Goal: Task Accomplishment & Management: Manage account settings

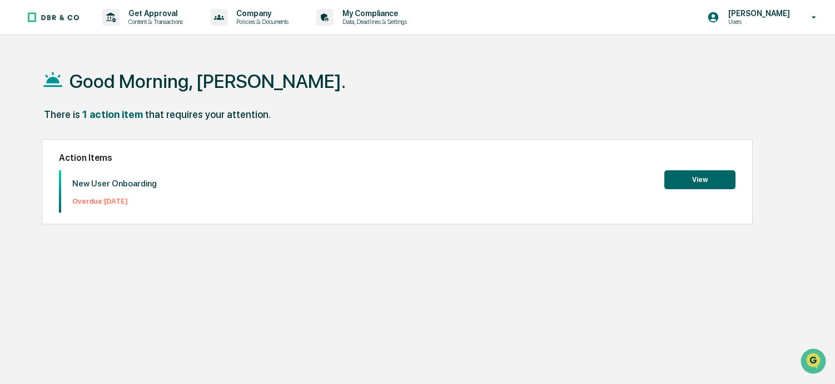
click at [696, 181] on button "View" at bounding box center [700, 179] width 71 height 19
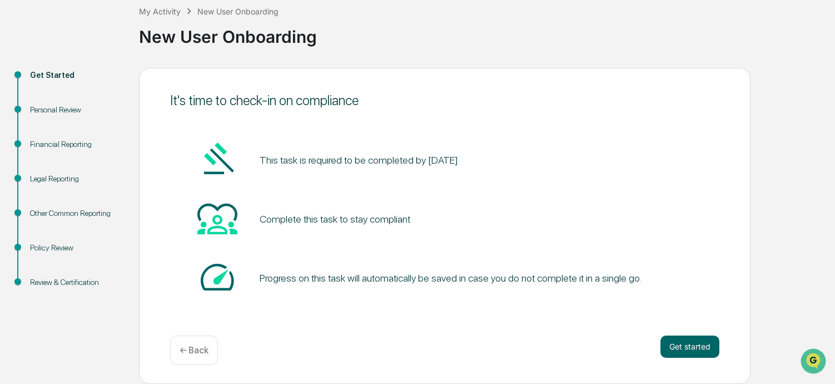
scroll to position [65, 0]
click at [680, 344] on button "Get started" at bounding box center [690, 346] width 59 height 22
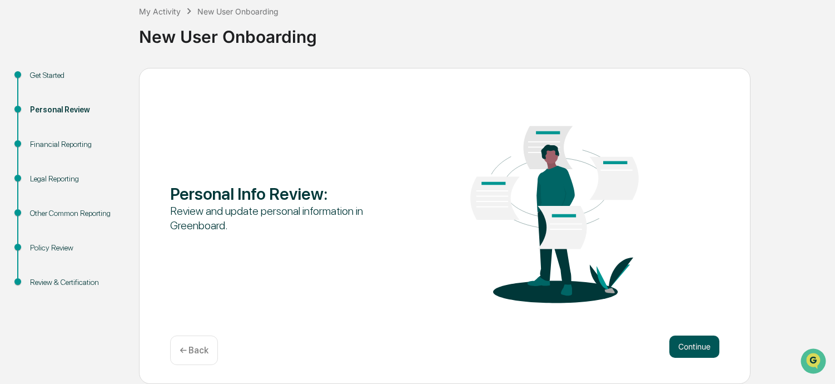
click at [695, 346] on button "Continue" at bounding box center [695, 346] width 50 height 22
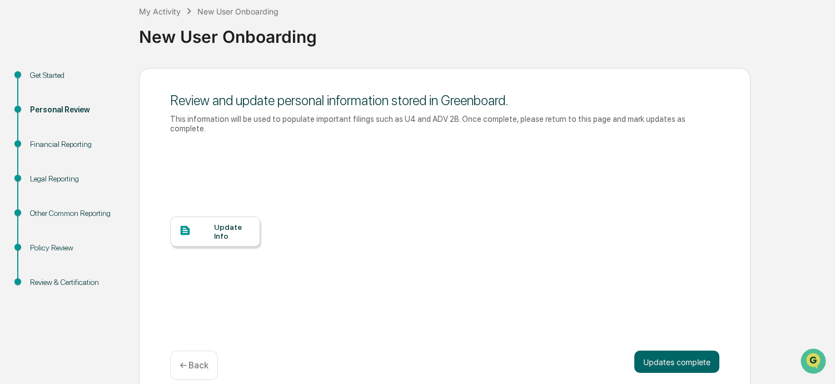
click at [226, 224] on div "Update Info" at bounding box center [232, 231] width 37 height 18
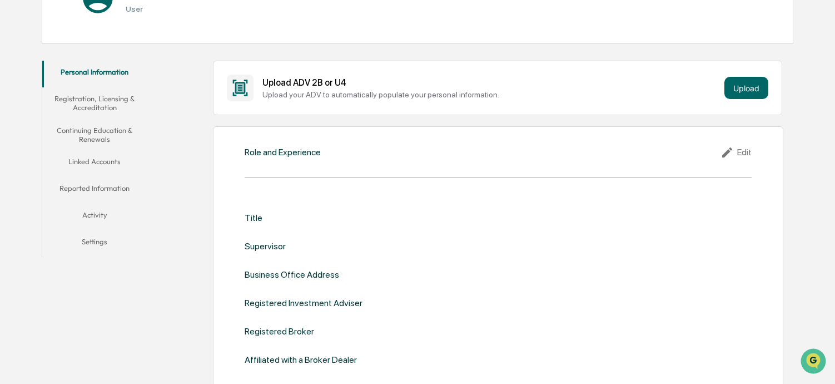
scroll to position [181, 0]
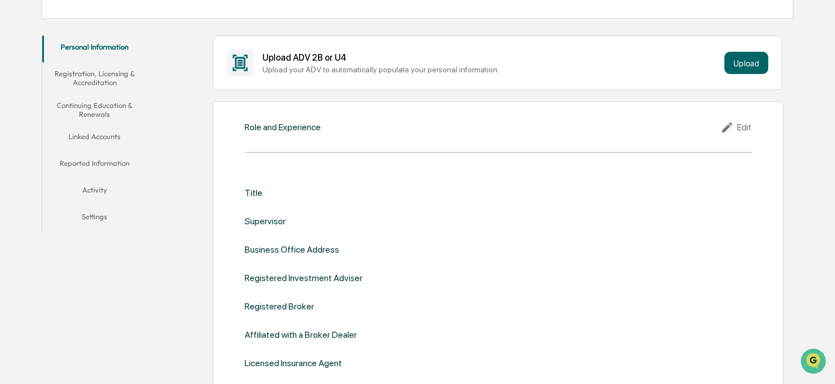
click at [750, 127] on div "Edit" at bounding box center [736, 127] width 31 height 13
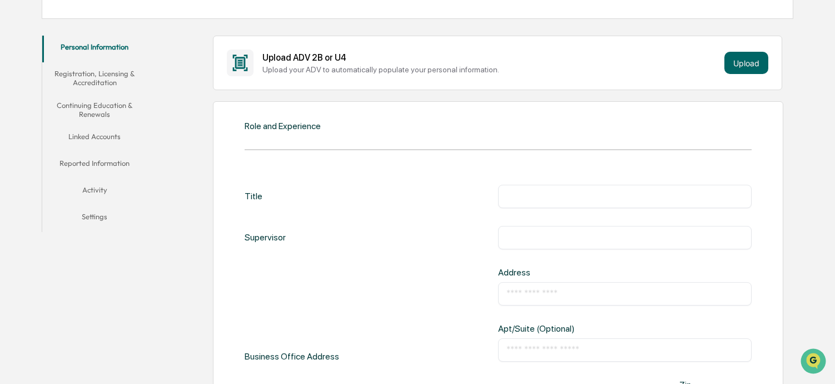
click at [537, 199] on input "text" at bounding box center [625, 196] width 237 height 11
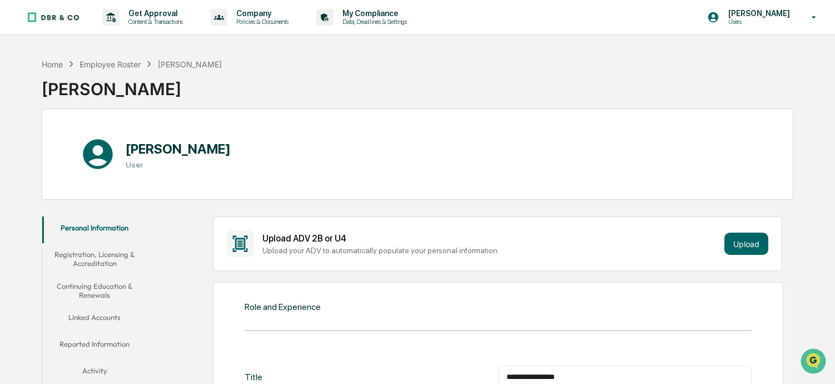
scroll to position [0, 0]
type input "**********"
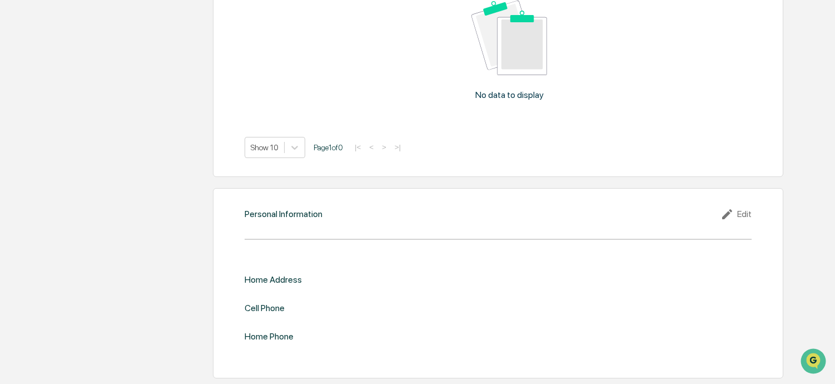
scroll to position [1349, 0]
click at [744, 207] on div "Edit" at bounding box center [736, 213] width 31 height 13
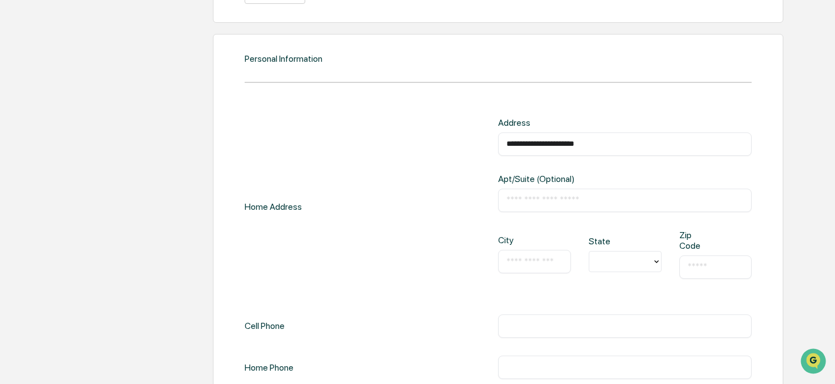
scroll to position [1469, 0]
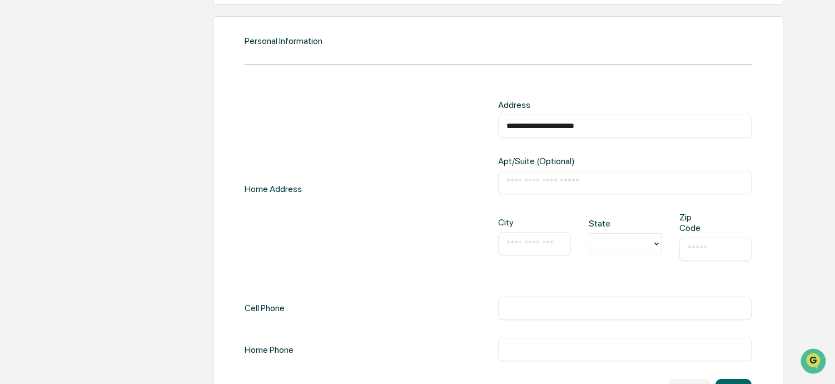
type input "**********"
click at [616, 250] on div at bounding box center [621, 243] width 52 height 13
type input "**"
type input "*****"
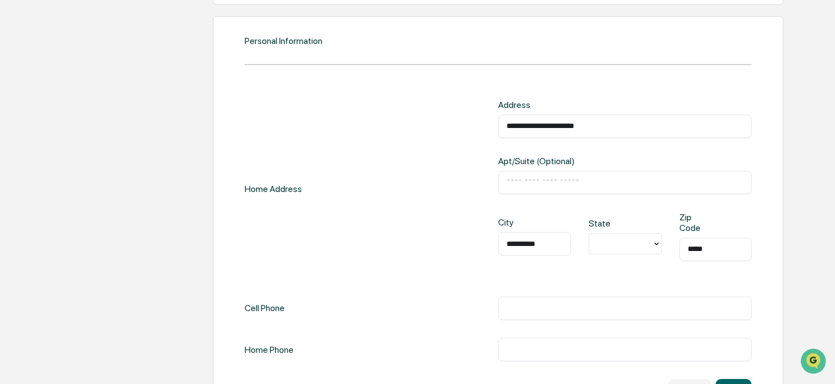
click at [467, 320] on div "**********" at bounding box center [498, 231] width 507 height 262
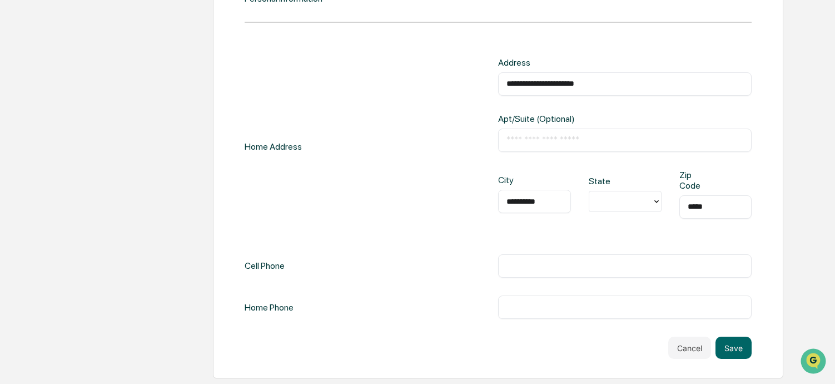
scroll to position [1563, 0]
click at [515, 260] on input "text" at bounding box center [625, 265] width 237 height 11
type input "*"
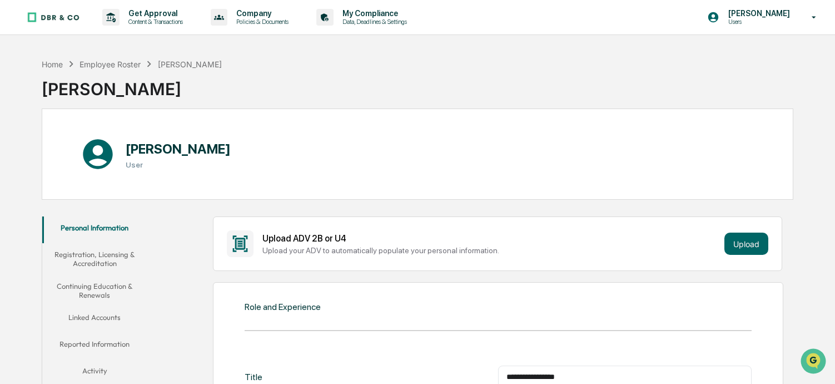
scroll to position [0, 0]
type input "**********"
click at [754, 245] on button "Upload" at bounding box center [747, 243] width 44 height 22
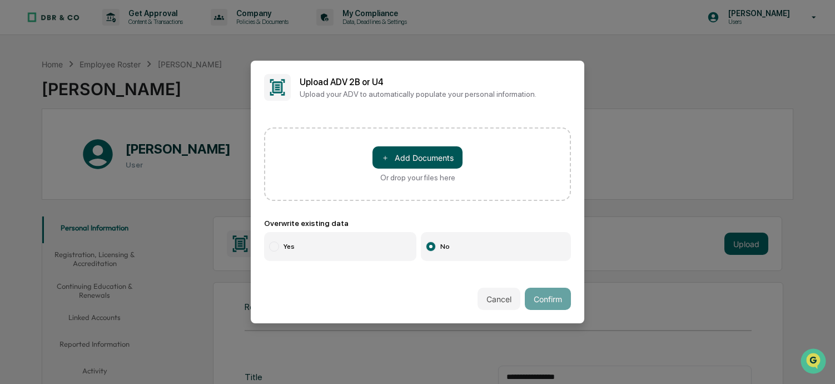
click at [417, 156] on button "＋ Add Documents" at bounding box center [418, 157] width 90 height 22
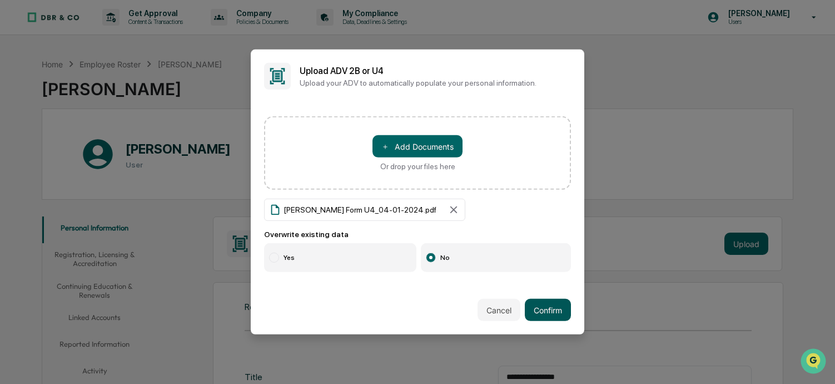
click at [554, 310] on button "Confirm" at bounding box center [548, 310] width 46 height 22
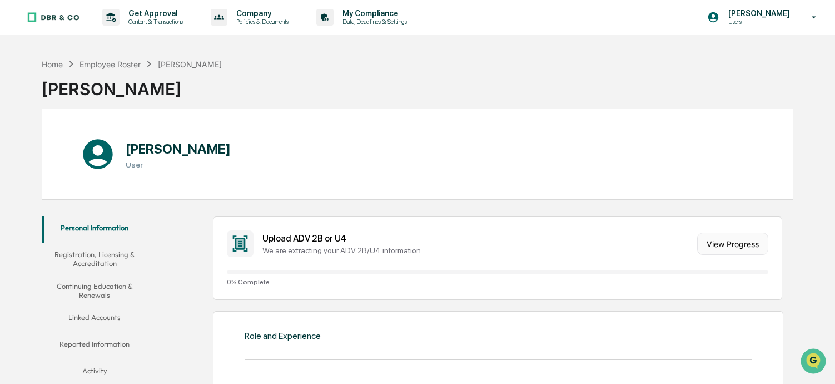
click at [712, 240] on button "View Progress" at bounding box center [732, 243] width 71 height 22
click at [467, 274] on div at bounding box center [498, 271] width 542 height 3
click at [714, 242] on button "View Progress" at bounding box center [732, 243] width 71 height 22
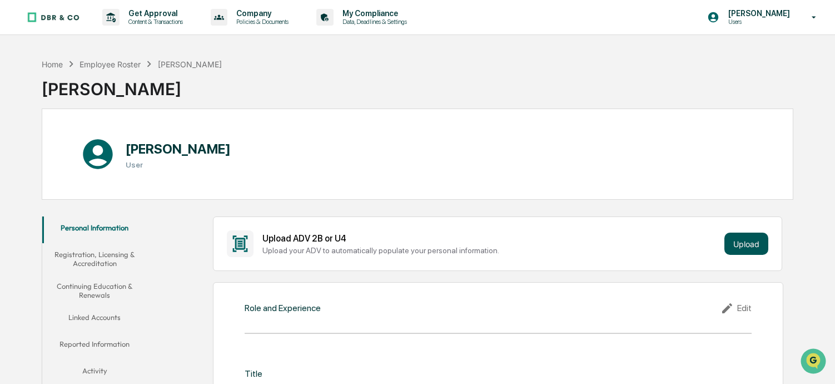
click at [737, 245] on button "Upload" at bounding box center [747, 243] width 44 height 22
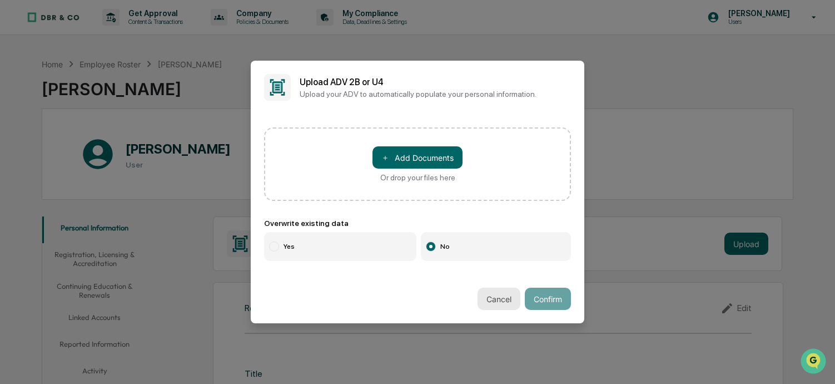
click at [500, 299] on button "Cancel" at bounding box center [499, 298] width 43 height 22
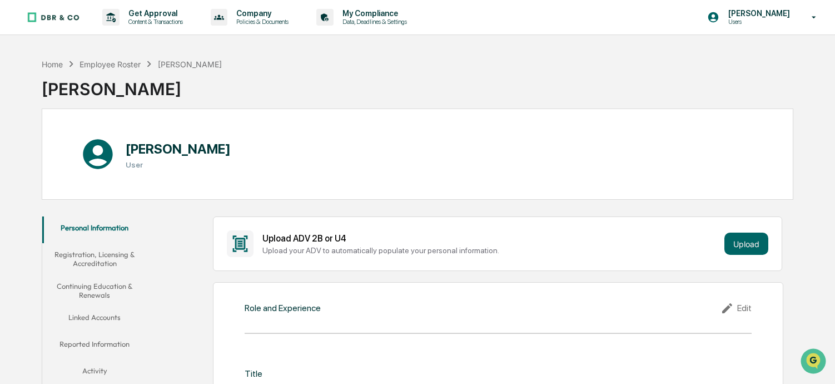
click at [93, 256] on button "Registration, Licensing & Accreditation" at bounding box center [94, 259] width 105 height 32
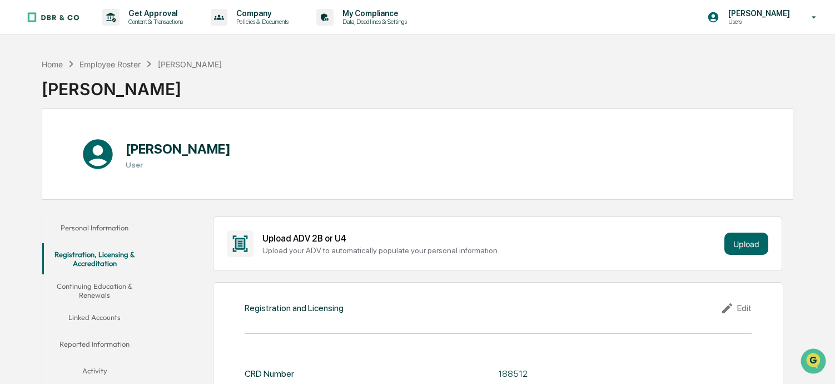
click at [95, 219] on button "Personal Information" at bounding box center [94, 229] width 105 height 27
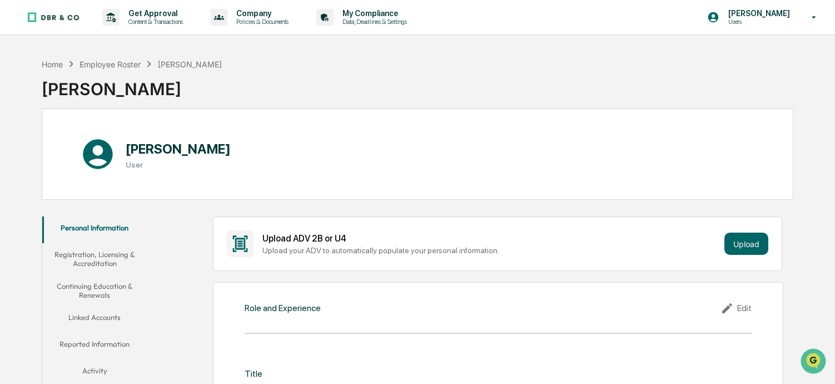
click at [92, 249] on button "Registration, Licensing & Accreditation" at bounding box center [94, 259] width 105 height 32
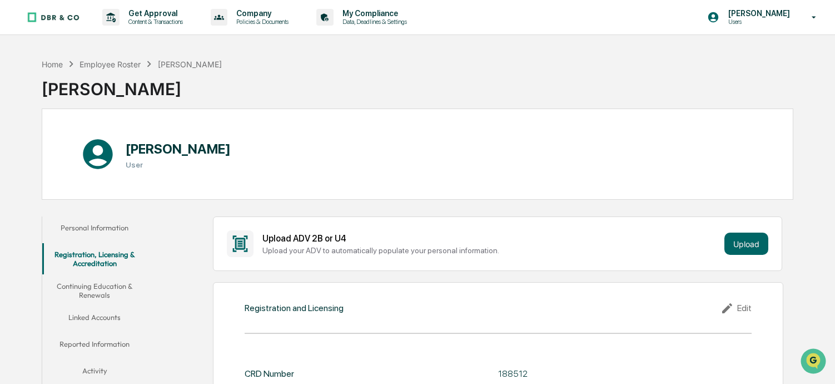
click at [101, 288] on button "Continuing Education & Renewals" at bounding box center [94, 291] width 105 height 32
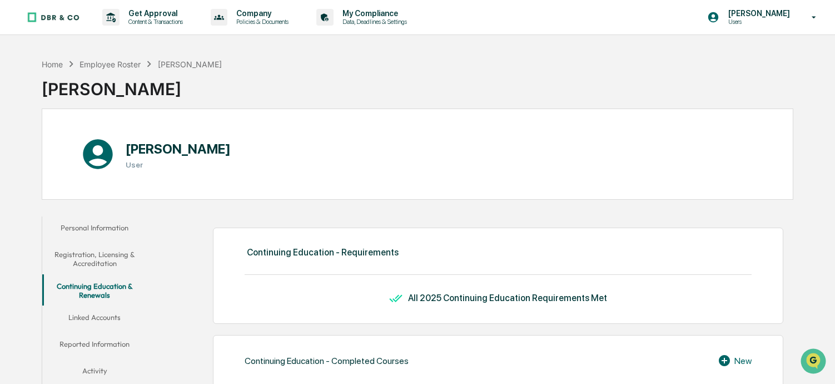
click at [106, 232] on button "Personal Information" at bounding box center [94, 229] width 105 height 27
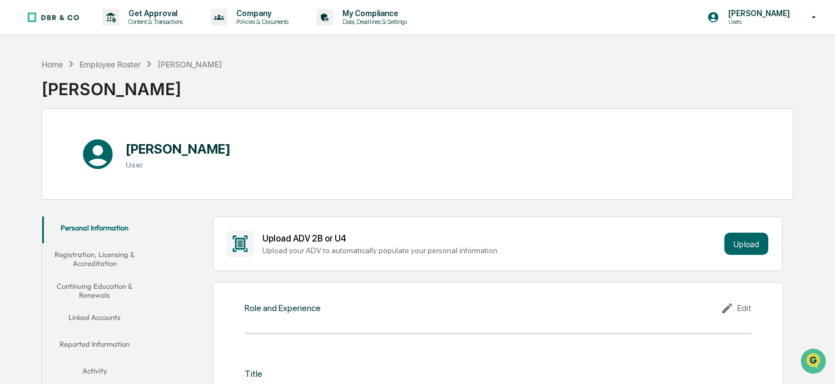
click at [285, 237] on div "Upload ADV 2B or U4" at bounding box center [491, 238] width 458 height 11
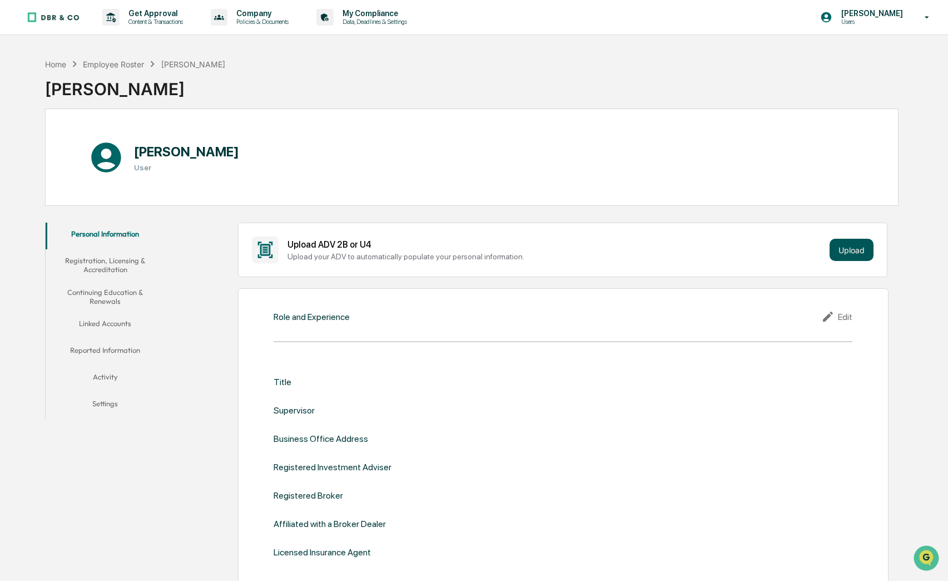
click at [835, 247] on button "Upload" at bounding box center [852, 250] width 44 height 22
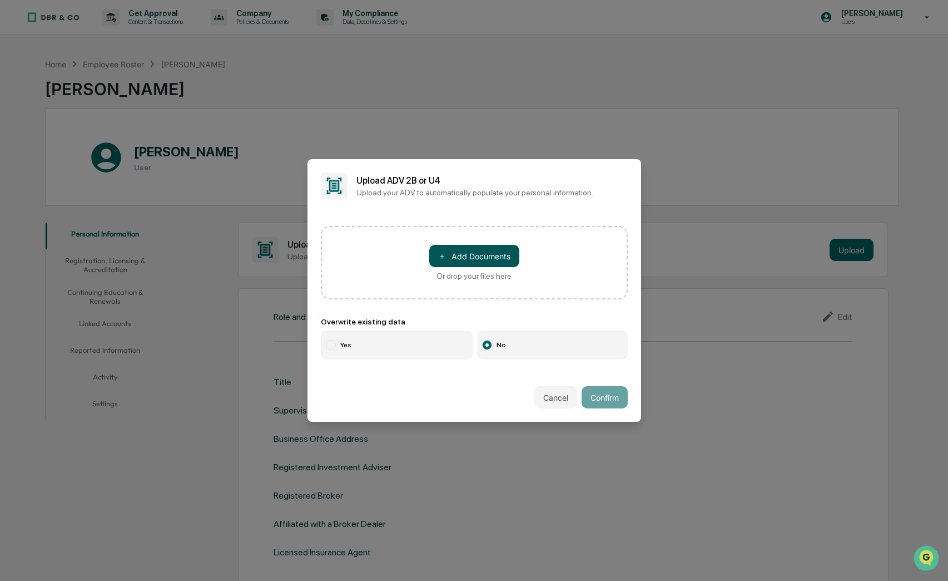
click at [474, 255] on button "＋ Add Documents" at bounding box center [474, 256] width 90 height 22
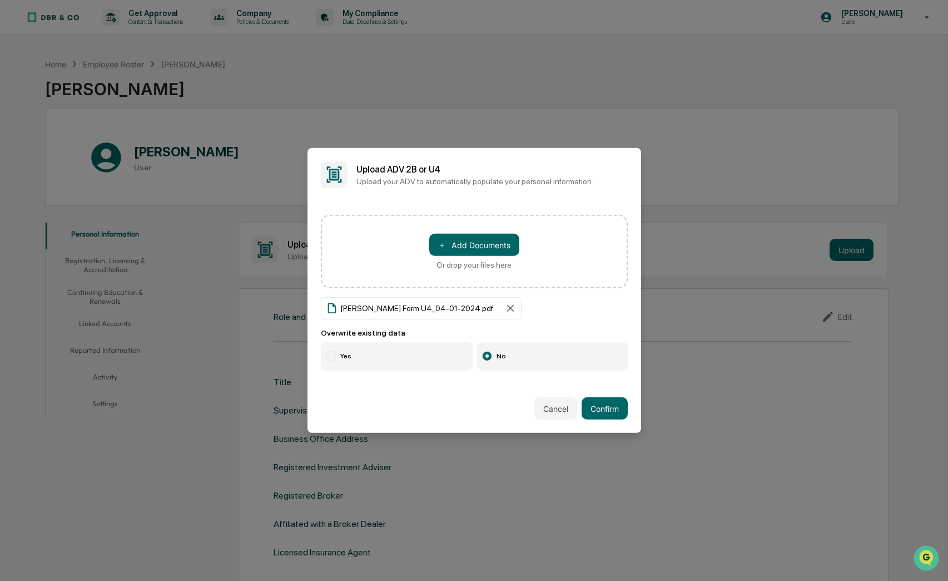
click at [366, 351] on label "Yes" at bounding box center [397, 355] width 152 height 29
click at [609, 383] on button "Confirm" at bounding box center [605, 408] width 46 height 22
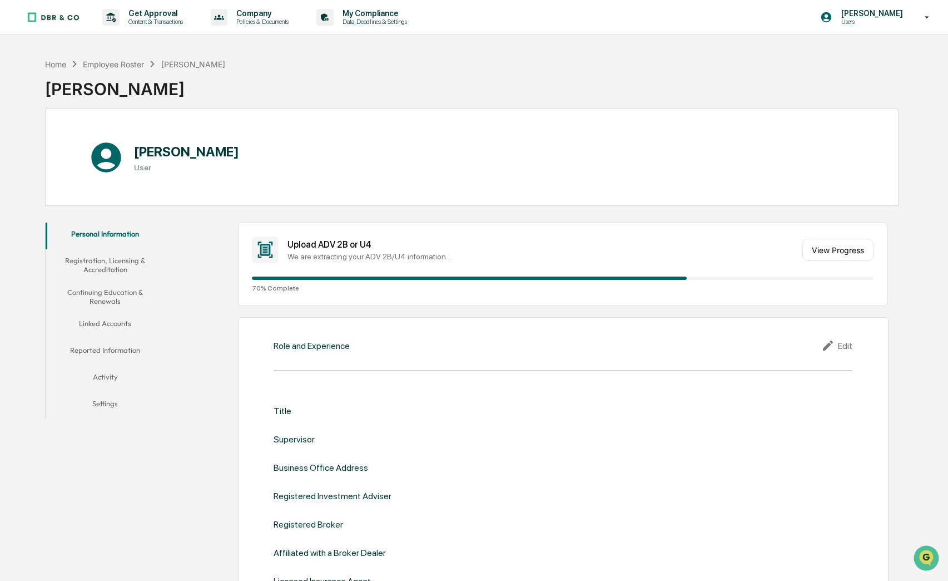
click at [656, 251] on div "Upload ADV 2B or U4 We are extracting your ADV 2B/U4 information..." at bounding box center [542, 250] width 510 height 22
click at [820, 252] on button "View Progress" at bounding box center [837, 250] width 71 height 22
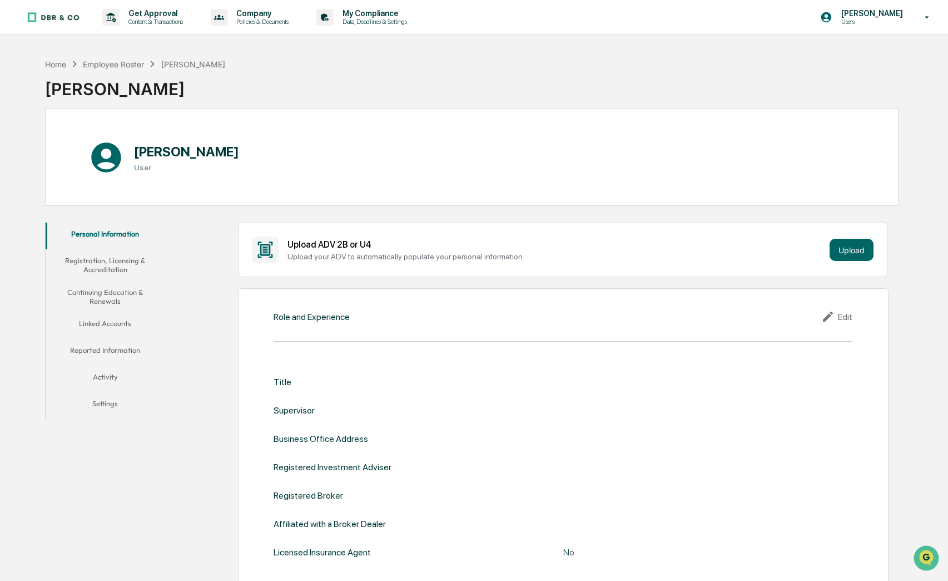
click at [118, 269] on button "Registration, Licensing & Accreditation" at bounding box center [105, 265] width 119 height 32
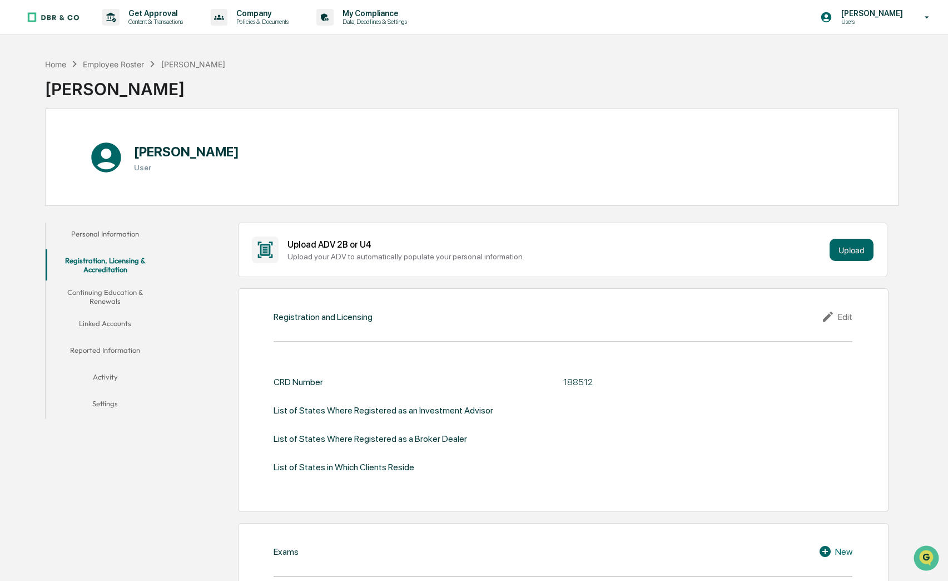
click at [110, 235] on button "Personal Information" at bounding box center [105, 235] width 119 height 27
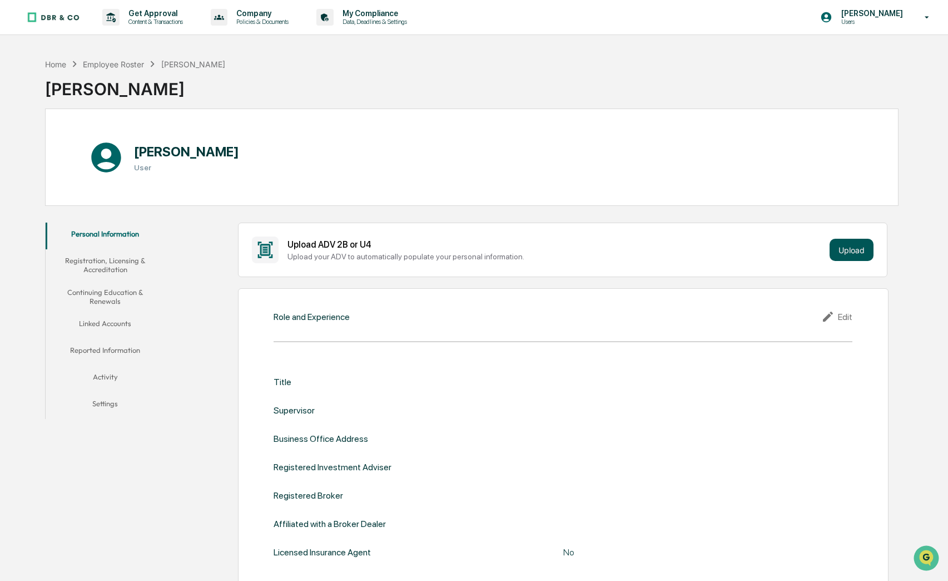
click at [857, 246] on button "Upload" at bounding box center [852, 250] width 44 height 22
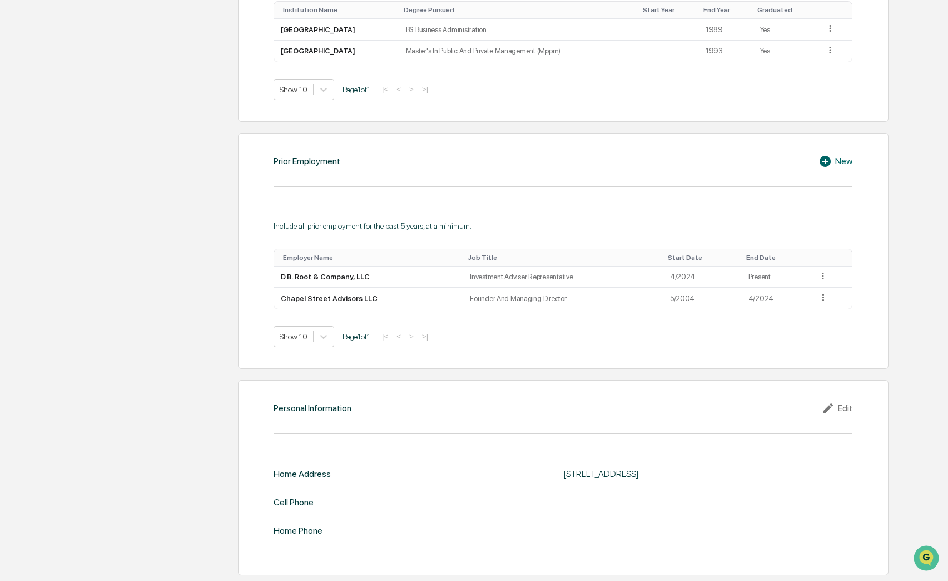
scroll to position [731, 0]
click at [849, 401] on div "Edit" at bounding box center [836, 407] width 31 height 13
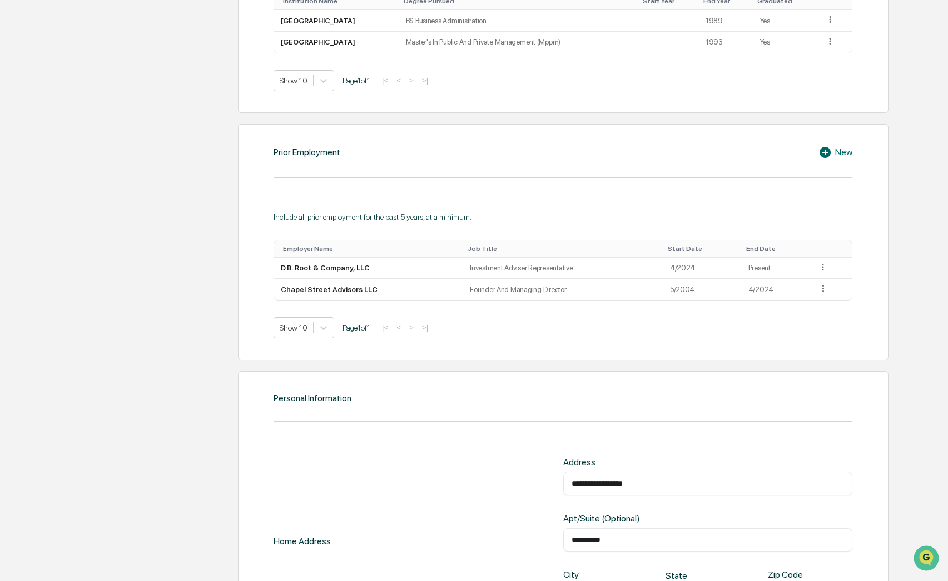
drag, startPoint x: 672, startPoint y: 486, endPoint x: 541, endPoint y: 483, distance: 131.3
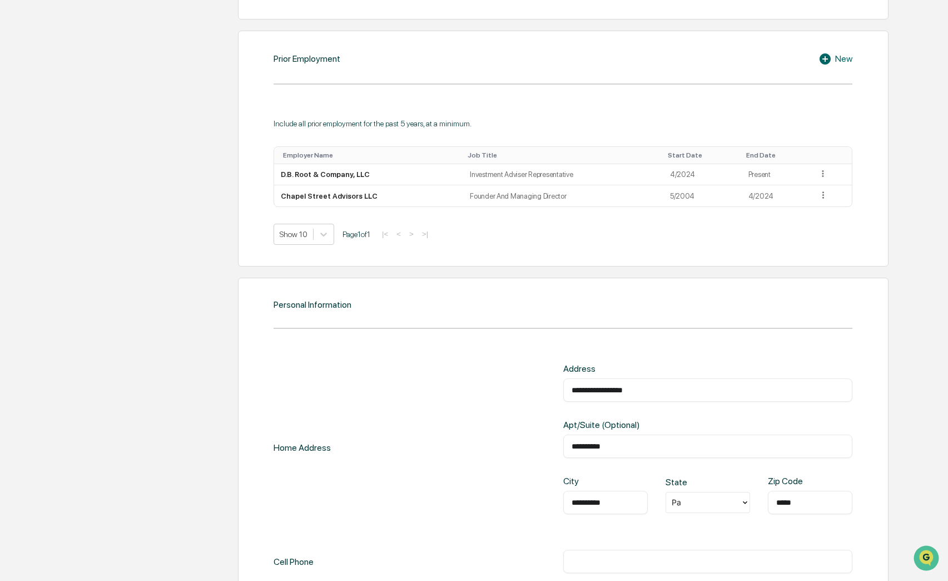
scroll to position [860, 0]
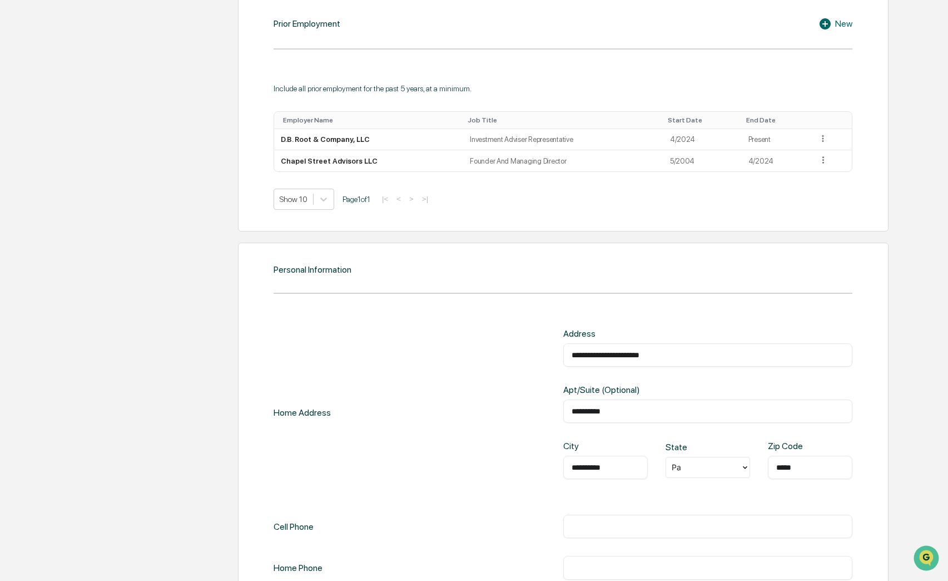
type input "**********"
click at [629, 412] on input "**********" at bounding box center [708, 410] width 273 height 11
type input "*"
drag, startPoint x: 619, startPoint y: 465, endPoint x: 550, endPoint y: 463, distance: 69.0
type input "**********"
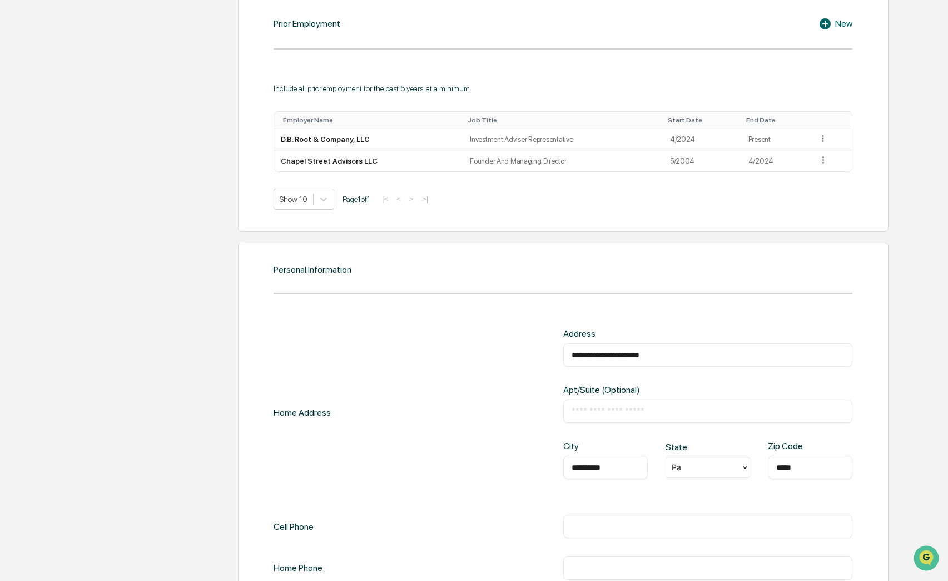
click at [708, 464] on div at bounding box center [703, 467] width 63 height 13
click at [695, 534] on div "OH" at bounding box center [708, 533] width 85 height 22
drag, startPoint x: 803, startPoint y: 462, endPoint x: 723, endPoint y: 462, distance: 80.1
type input "*****"
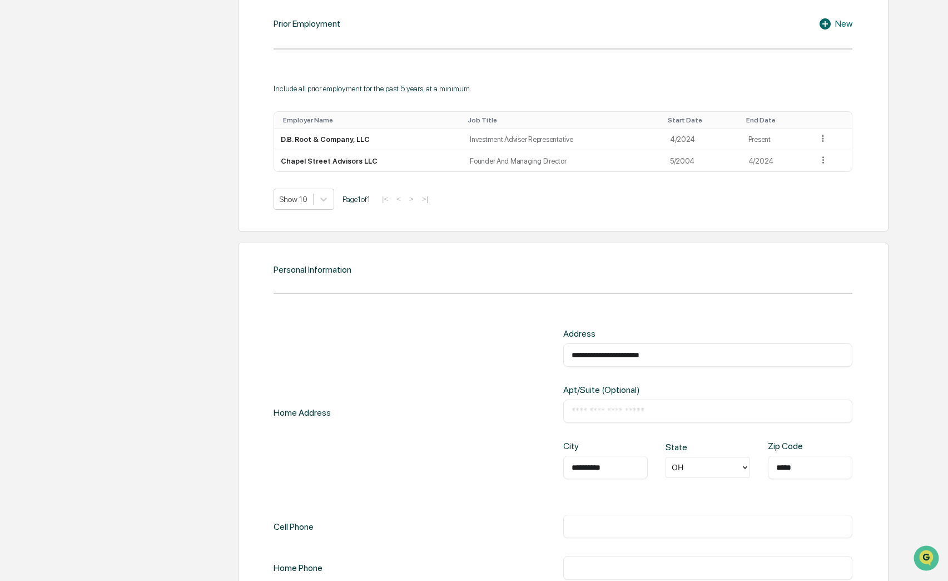
click at [460, 459] on div "**********" at bounding box center [563, 412] width 579 height 168
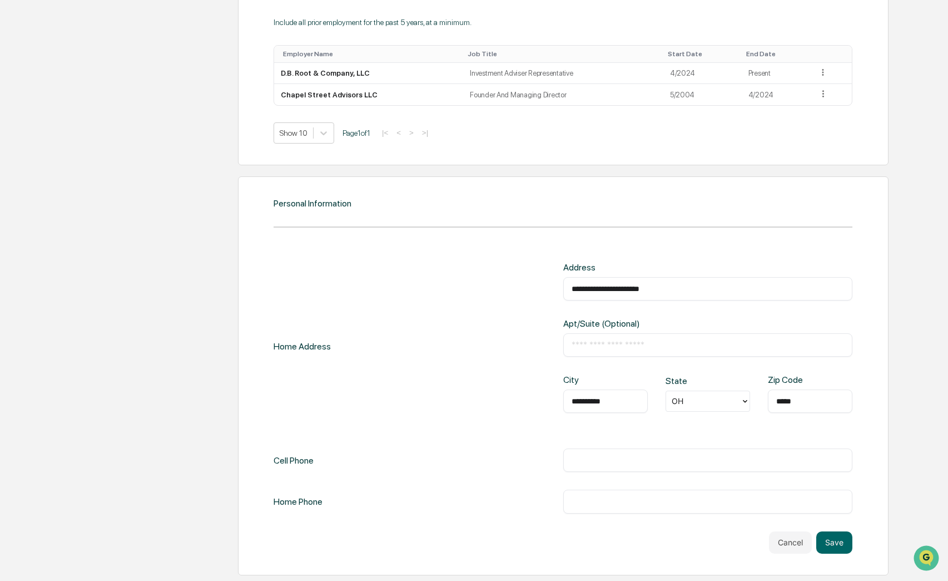
scroll to position [935, 0]
type input "**********"
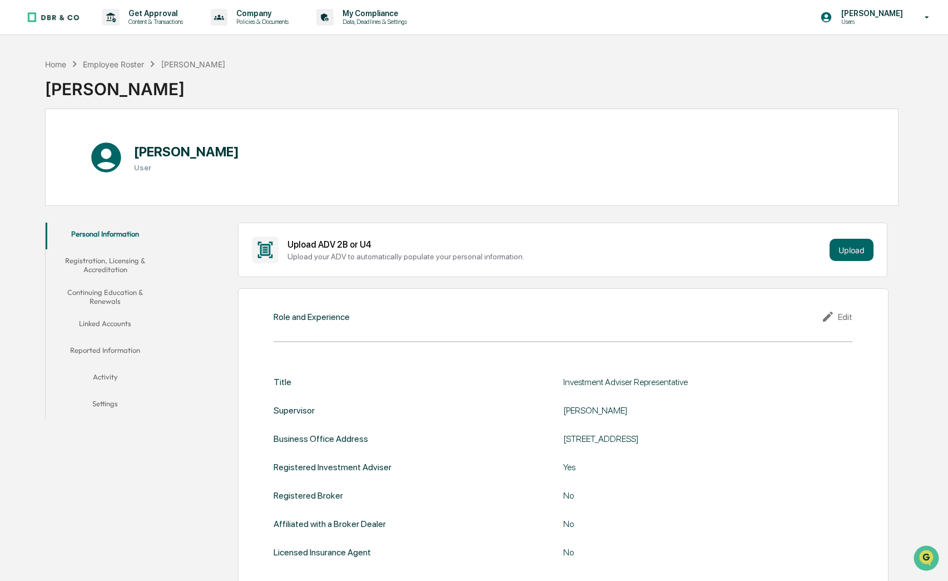
scroll to position [0, 0]
click at [847, 315] on div "Edit" at bounding box center [836, 316] width 31 height 13
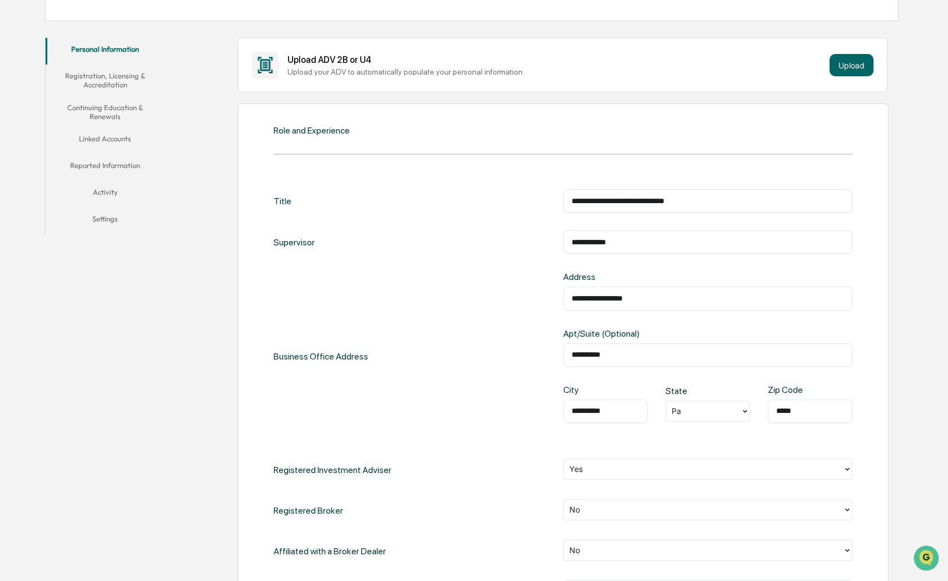
scroll to position [251, 0]
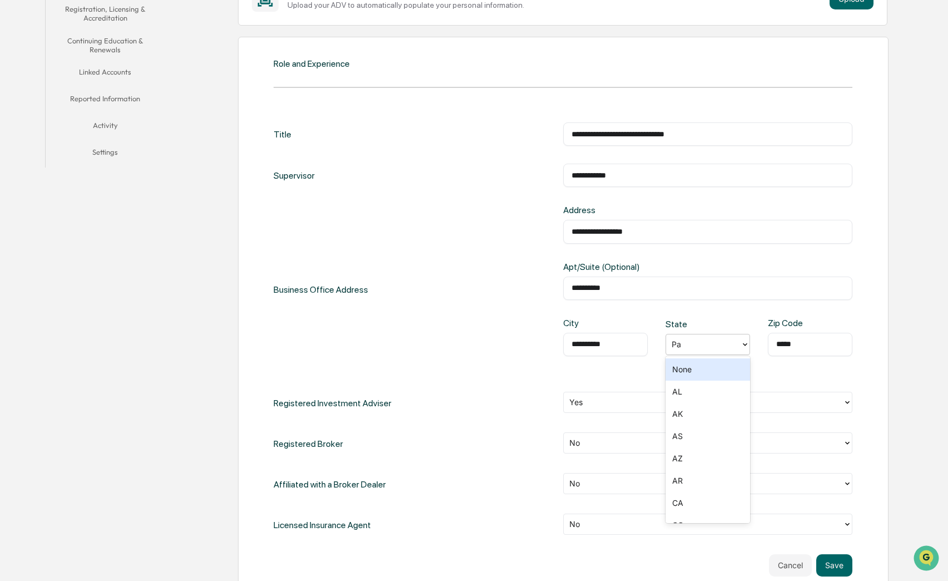
click at [736, 347] on div "Pa" at bounding box center [703, 343] width 75 height 17
click at [693, 481] on div "PA" at bounding box center [708, 479] width 85 height 22
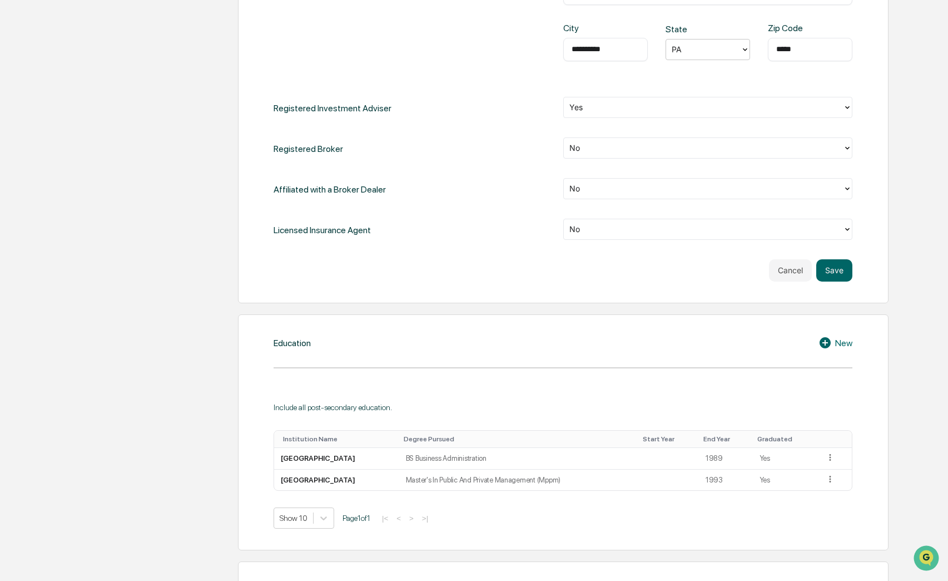
scroll to position [563, 0]
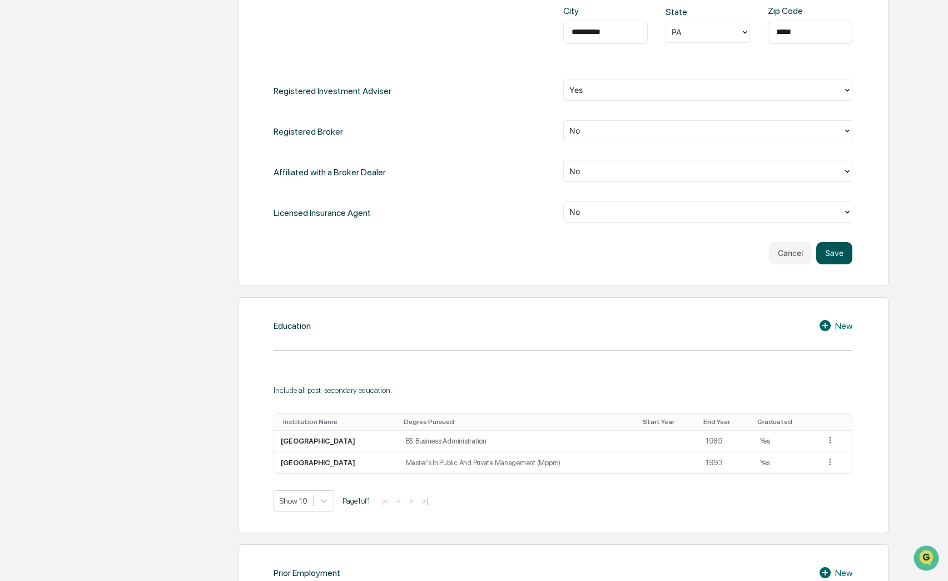
click at [832, 254] on button "Save" at bounding box center [834, 253] width 36 height 22
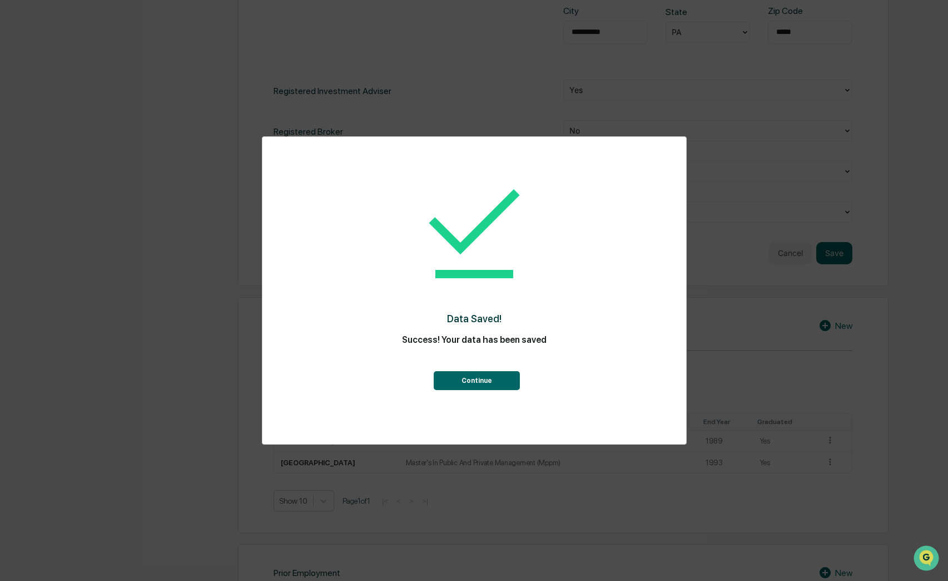
click at [473, 381] on button "Continue" at bounding box center [477, 380] width 86 height 19
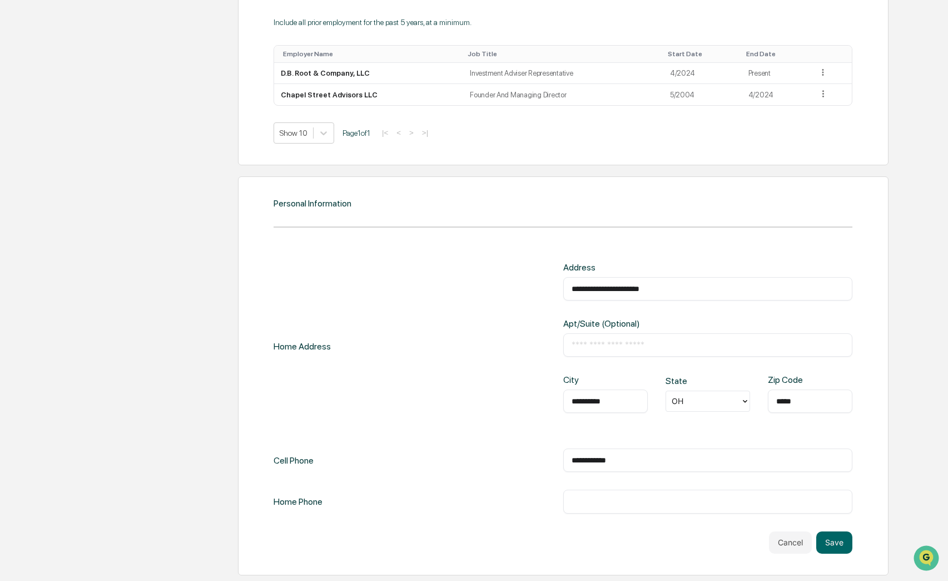
scroll to position [935, 0]
click at [834, 531] on button "Save" at bounding box center [834, 542] width 36 height 22
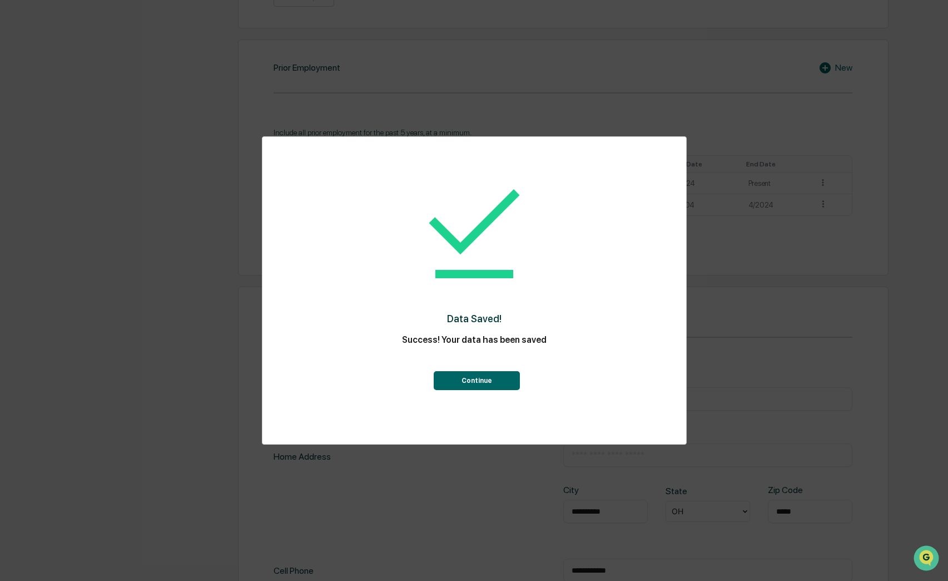
click at [489, 380] on button "Continue" at bounding box center [477, 380] width 86 height 19
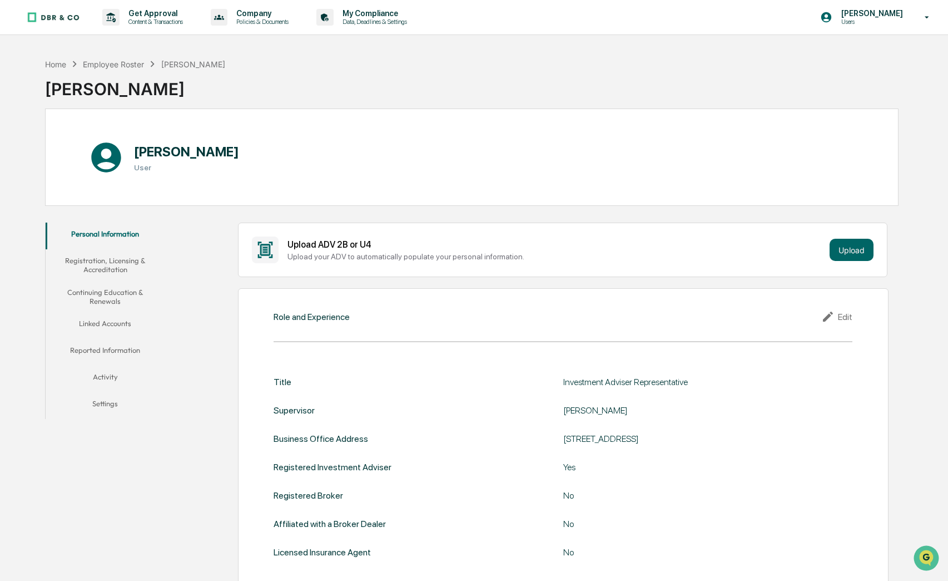
scroll to position [0, 0]
click at [111, 265] on button "Registration, Licensing & Accreditation" at bounding box center [105, 265] width 119 height 32
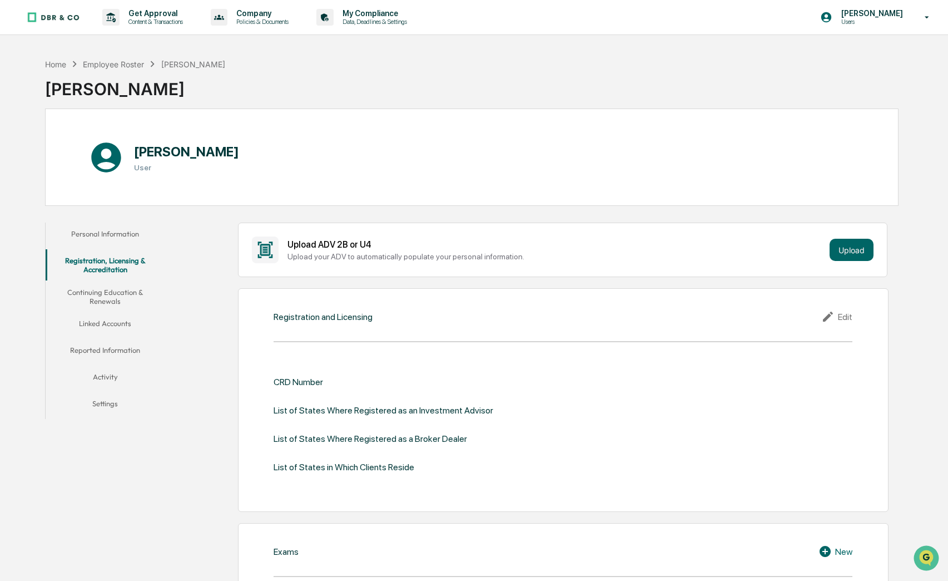
click at [115, 295] on button "Continuing Education & Renewals" at bounding box center [105, 297] width 119 height 32
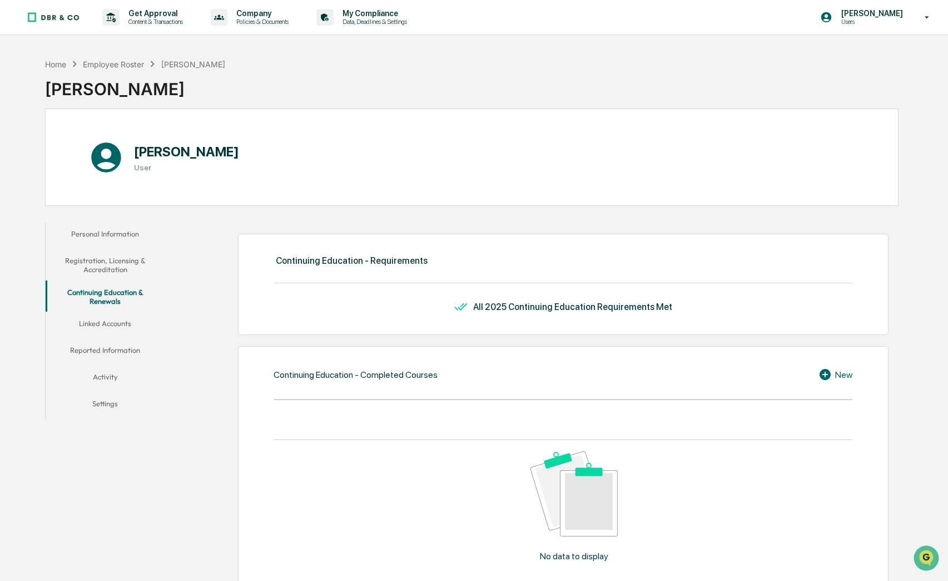
click at [86, 267] on button "Registration, Licensing & Accreditation" at bounding box center [105, 265] width 119 height 32
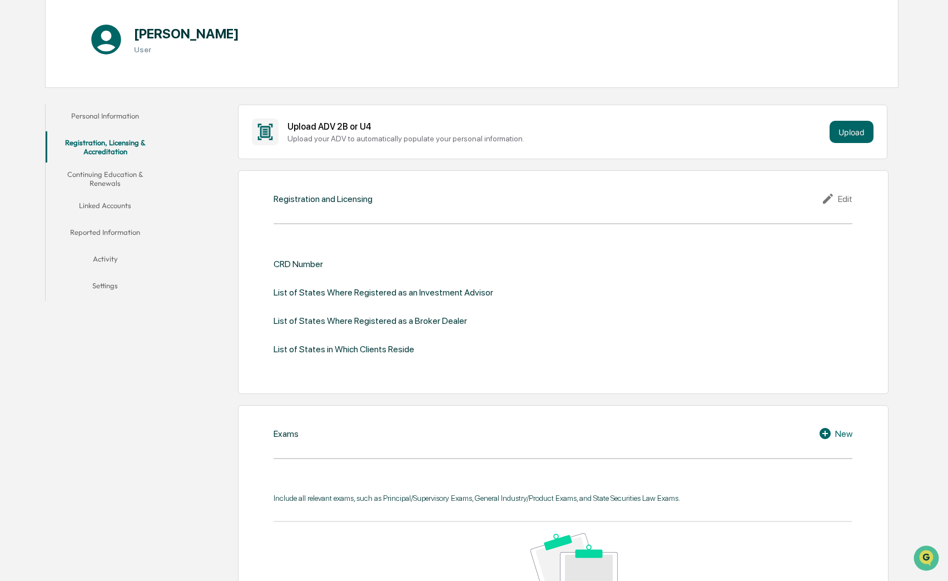
scroll to position [124, 0]
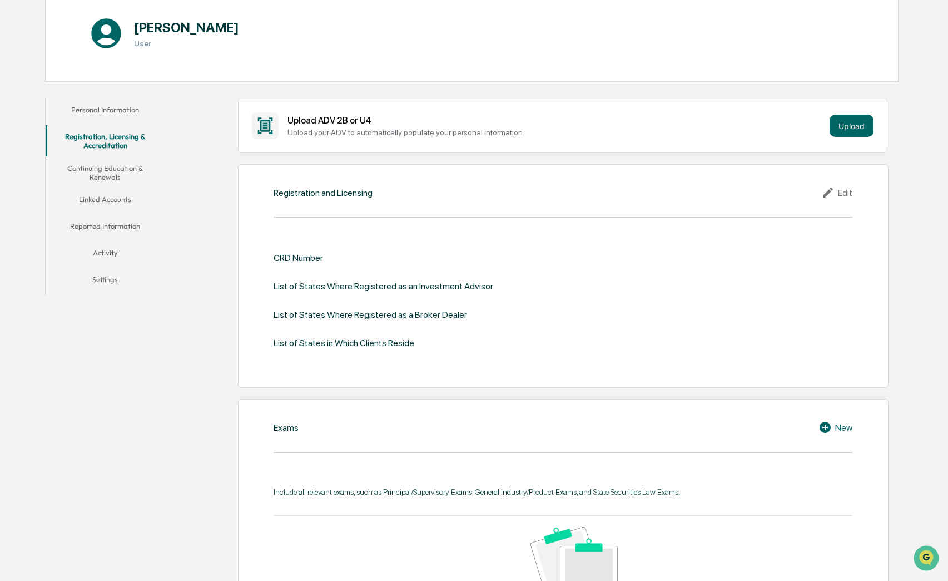
click at [113, 167] on button "Continuing Education & Renewals" at bounding box center [105, 173] width 119 height 32
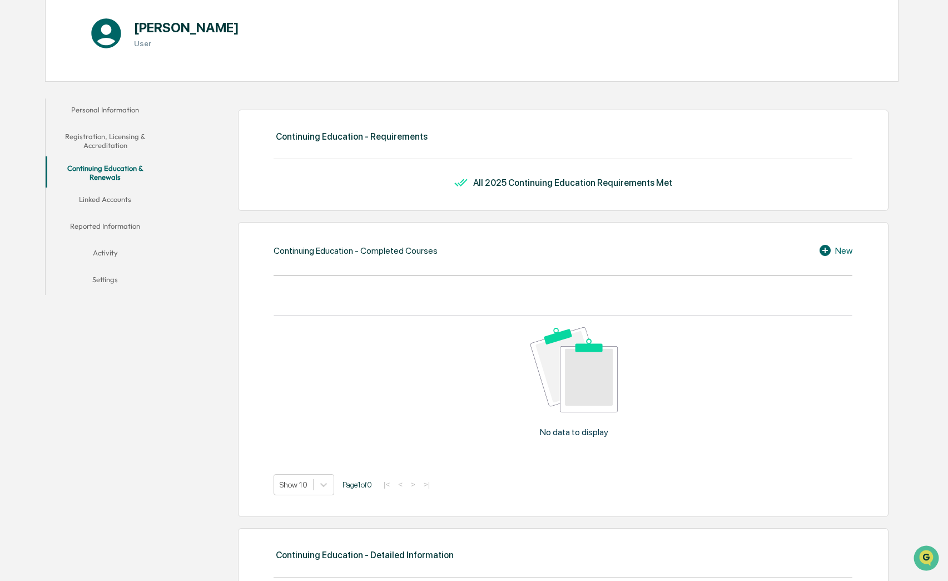
click at [117, 225] on button "Reported Information" at bounding box center [105, 228] width 119 height 27
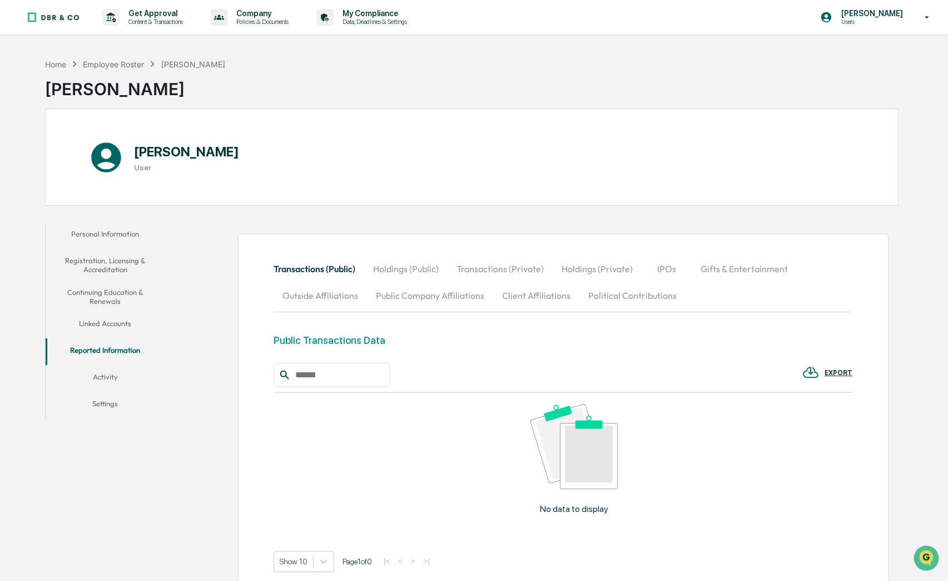
click at [108, 322] on button "Linked Accounts" at bounding box center [105, 325] width 119 height 27
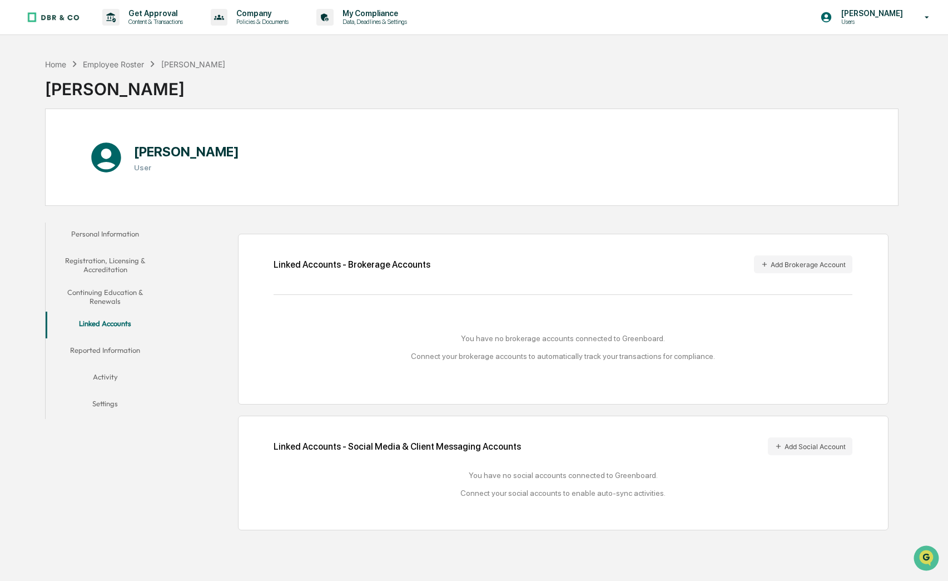
click at [96, 348] on button "Reported Information" at bounding box center [105, 352] width 119 height 27
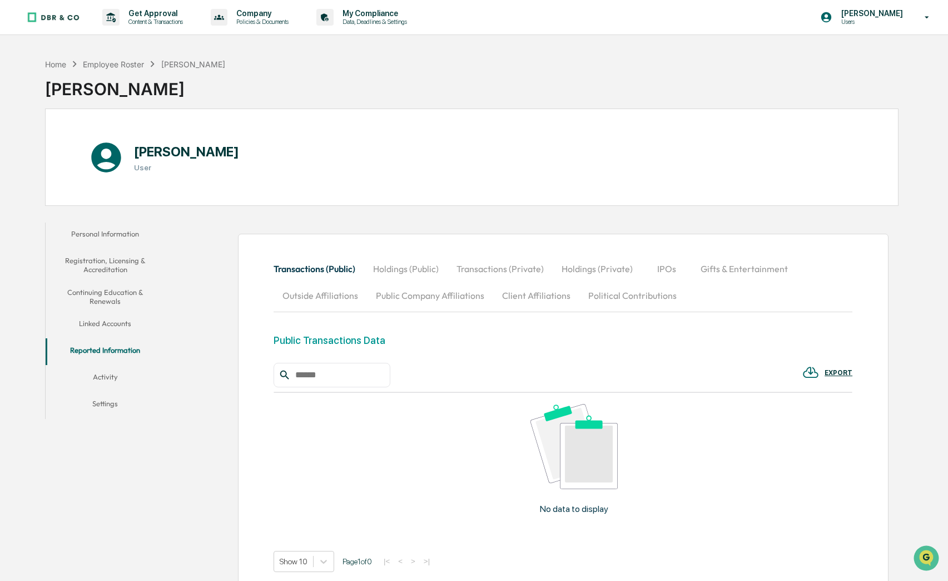
click at [103, 234] on button "Personal Information" at bounding box center [105, 235] width 119 height 27
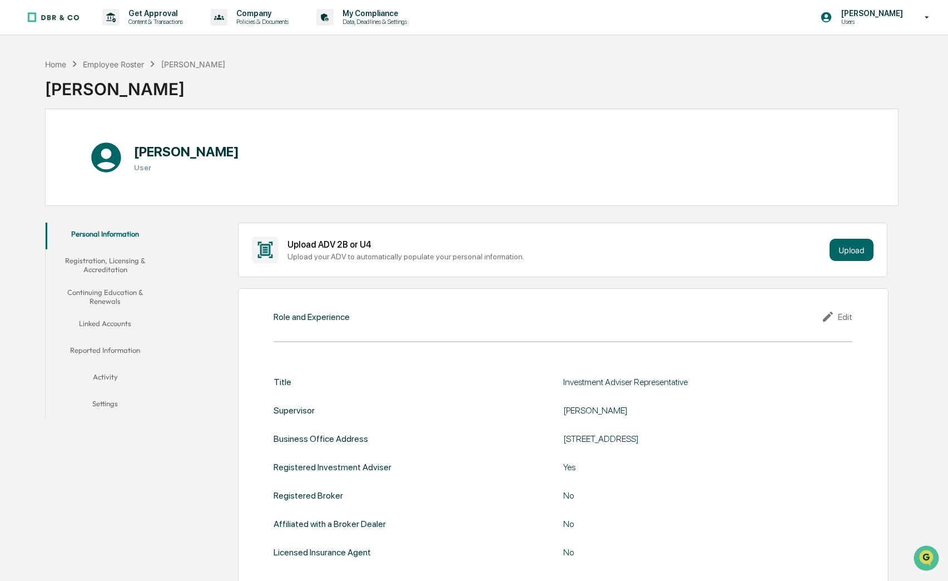
click at [876, 15] on p "[PERSON_NAME]" at bounding box center [870, 13] width 76 height 9
click at [691, 307] on div at bounding box center [474, 290] width 948 height 581
click at [103, 266] on button "Registration, Licensing & Accreditation" at bounding box center [105, 265] width 119 height 32
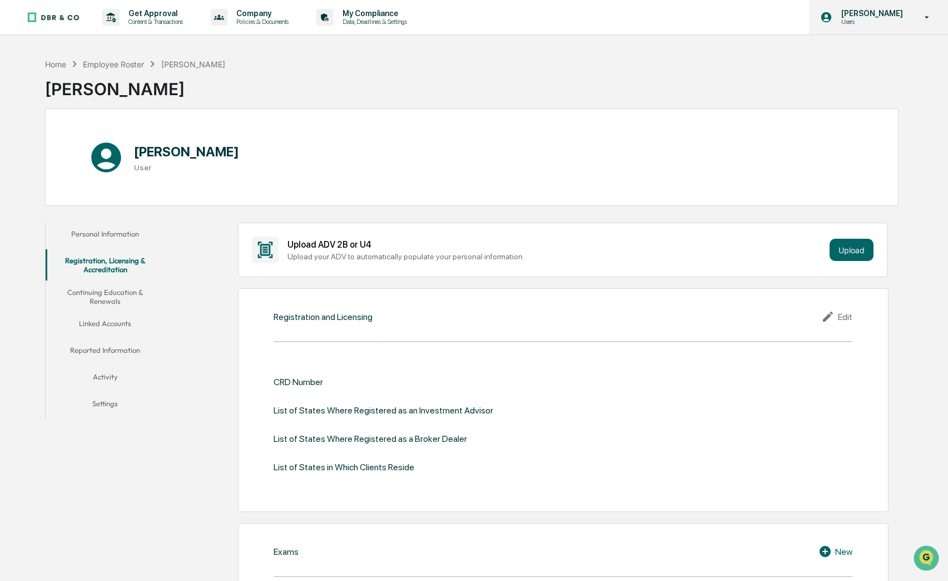
click at [870, 19] on p "Users" at bounding box center [870, 22] width 76 height 8
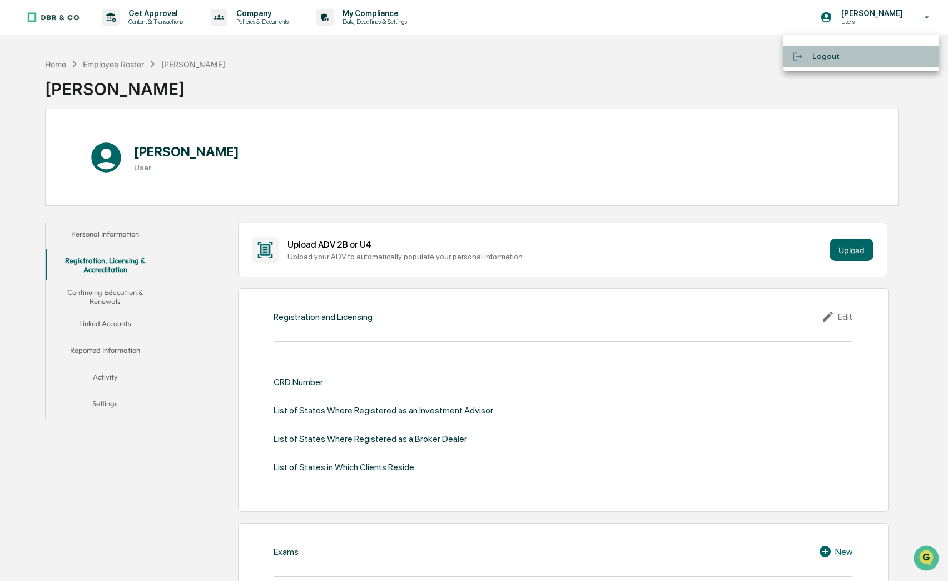
click at [821, 58] on li "Logout" at bounding box center [862, 56] width 156 height 21
